Goal: Navigation & Orientation: Find specific page/section

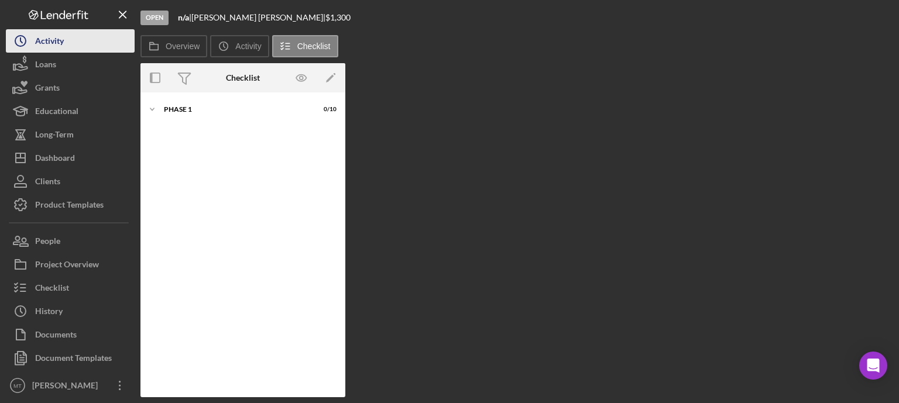
click at [97, 38] on button "Icon/History Activity" at bounding box center [70, 40] width 129 height 23
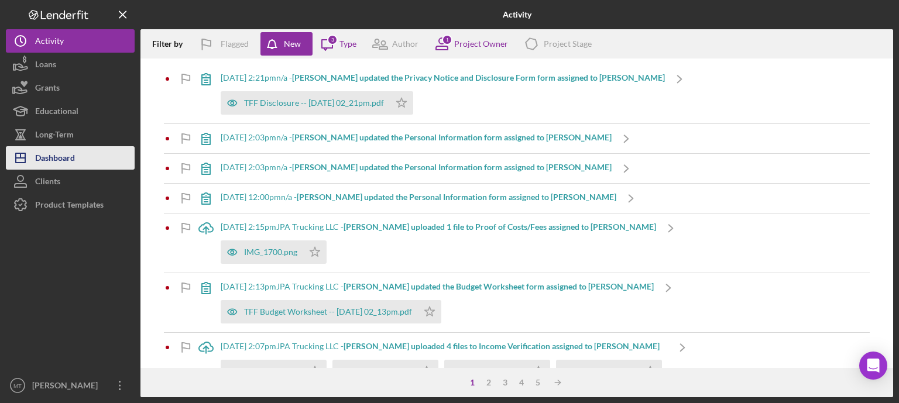
click at [114, 164] on button "Icon/Dashboard Dashboard" at bounding box center [70, 157] width 129 height 23
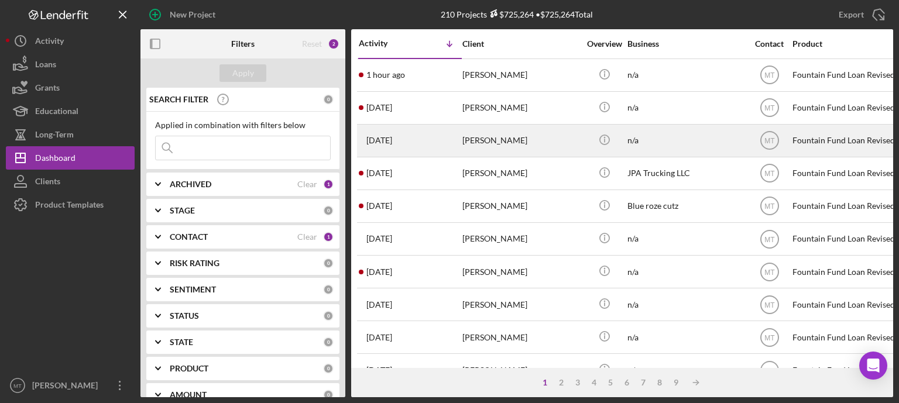
click at [452, 130] on div "[DATE] [PERSON_NAME]" at bounding box center [410, 140] width 102 height 31
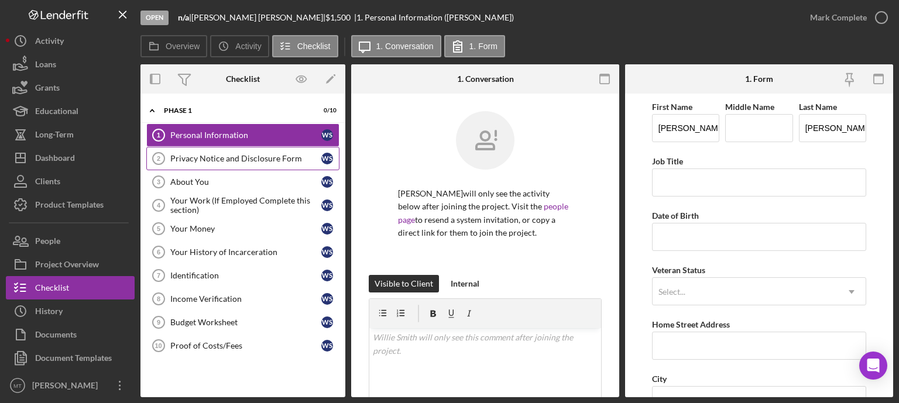
click at [177, 162] on div "Privacy Notice and Disclosure Form" at bounding box center [245, 158] width 151 height 9
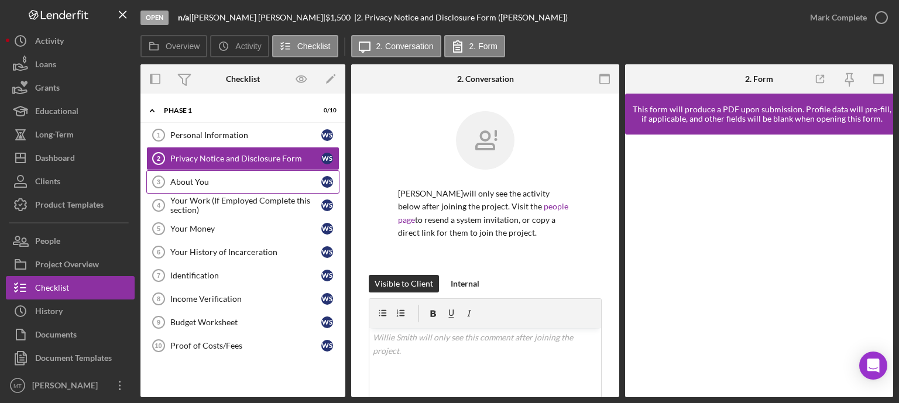
click at [185, 189] on link "About You 3 About You W S" at bounding box center [242, 181] width 193 height 23
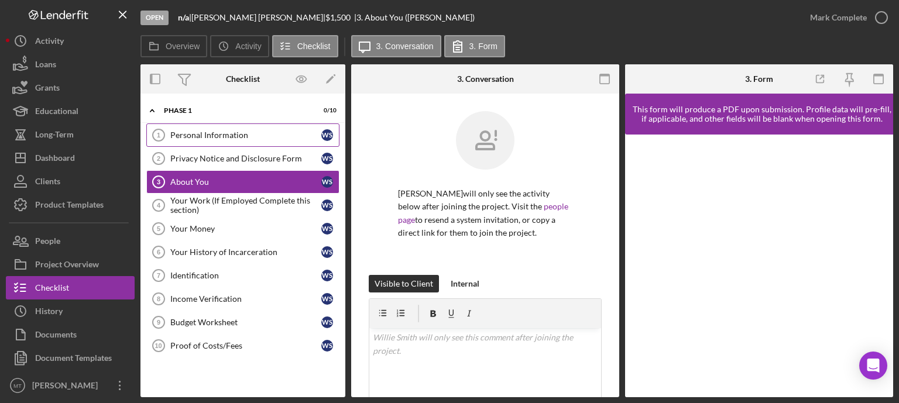
click at [204, 132] on div "Personal Information" at bounding box center [245, 134] width 151 height 9
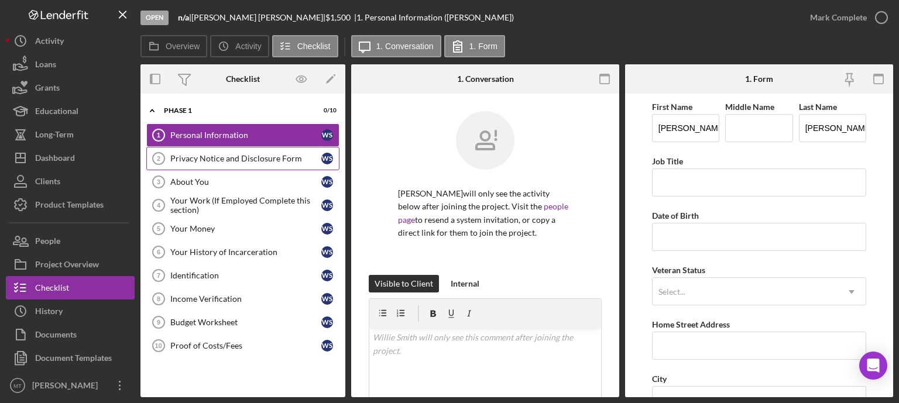
click at [198, 153] on link "Privacy Notice and Disclosure Form 2 Privacy Notice and Disclosure Form W S" at bounding box center [242, 158] width 193 height 23
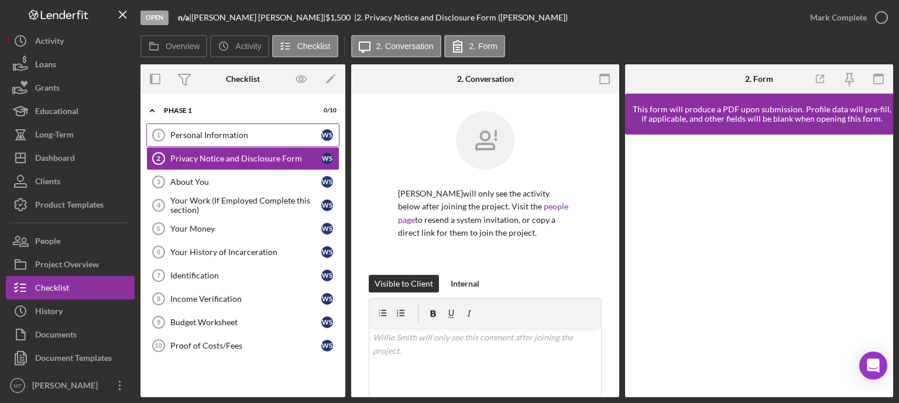
click at [205, 133] on div "Personal Information" at bounding box center [245, 134] width 151 height 9
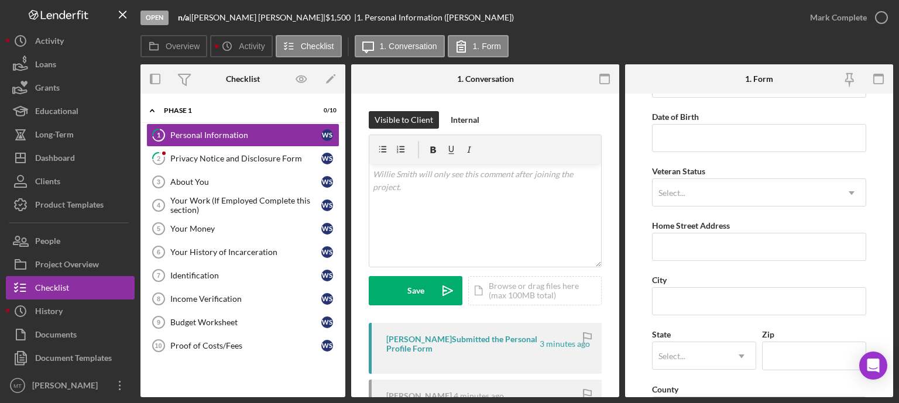
scroll to position [19, 0]
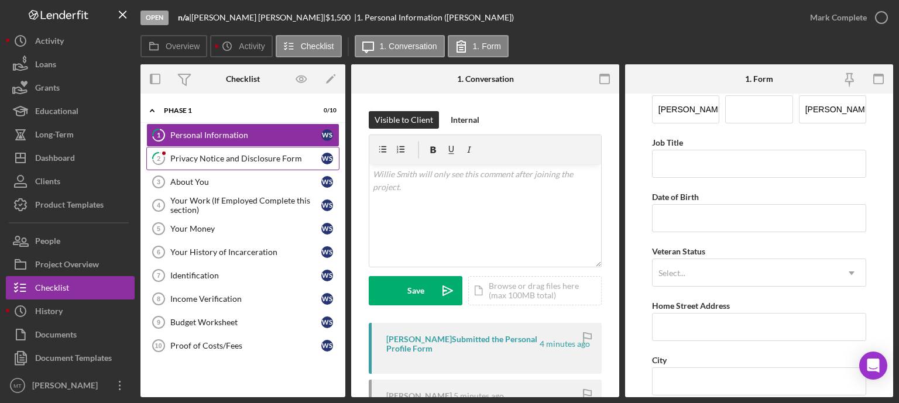
click at [219, 160] on div "Privacy Notice and Disclosure Form" at bounding box center [245, 158] width 151 height 9
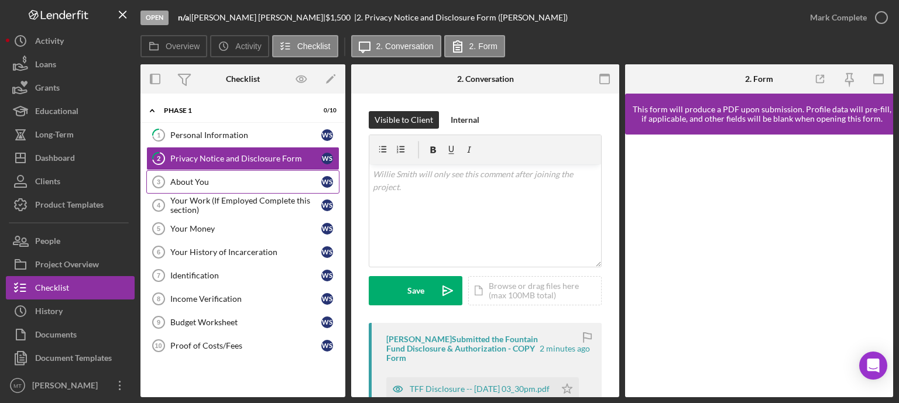
click at [216, 189] on link "About You 3 About You W S" at bounding box center [242, 181] width 193 height 23
